Goal: Entertainment & Leisure: Consume media (video, audio)

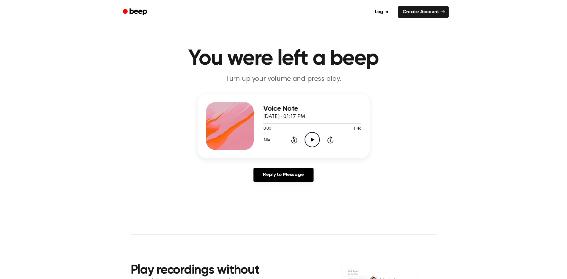
click at [313, 141] on icon "Play Audio" at bounding box center [312, 139] width 15 height 15
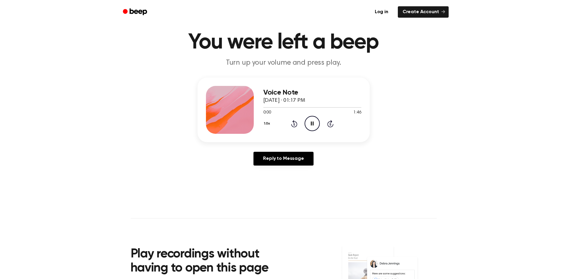
scroll to position [30, 0]
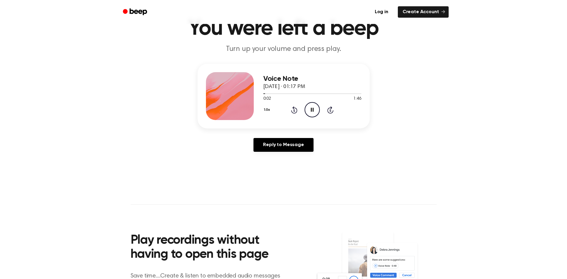
click at [311, 108] on icon at bounding box center [312, 110] width 3 height 4
click at [311, 113] on icon "Play Audio" at bounding box center [312, 109] width 15 height 15
click at [311, 113] on icon "Pause Audio" at bounding box center [312, 109] width 15 height 15
click at [314, 109] on icon "Play Audio" at bounding box center [312, 109] width 15 height 15
click at [291, 109] on div "1.0x Rewind 5 seconds Pause Audio Skip 5 seconds" at bounding box center [312, 109] width 98 height 15
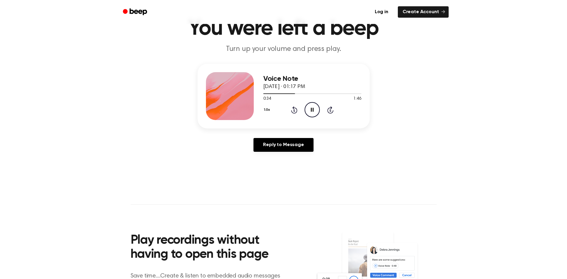
click at [294, 111] on icon "Rewind 5 seconds" at bounding box center [294, 110] width 7 height 8
click at [294, 112] on icon "Rewind 5 seconds" at bounding box center [294, 110] width 7 height 8
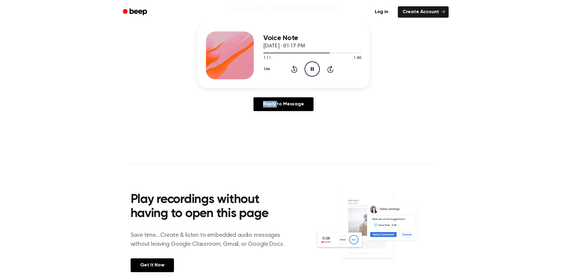
scroll to position [60, 0]
